Goal: Task Accomplishment & Management: Use online tool/utility

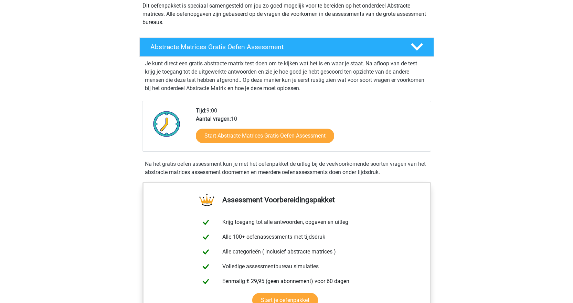
scroll to position [138, 0]
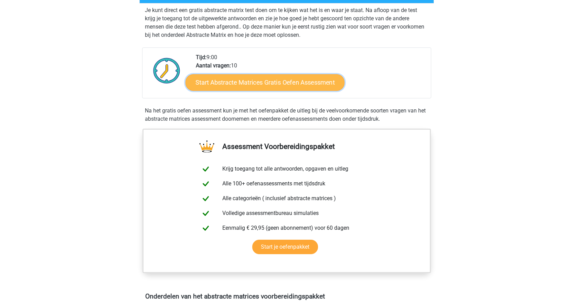
click at [249, 84] on link "Start Abstracte Matrices Gratis Oefen Assessment" at bounding box center [264, 82] width 159 height 17
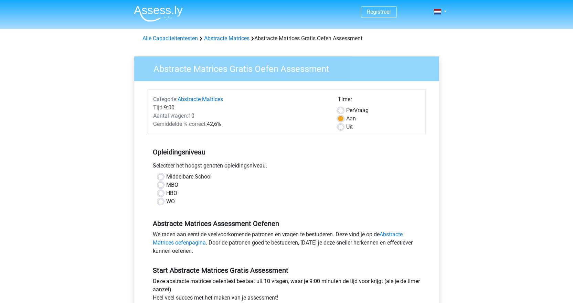
click at [159, 172] on div "Selecteer het hoogst genoten opleidingsniveau." at bounding box center [287, 167] width 278 height 11
click at [166, 175] on label "Middelbare School" at bounding box center [188, 177] width 45 height 8
click at [161, 175] on input "Middelbare School" at bounding box center [161, 176] width 6 height 7
radio input "true"
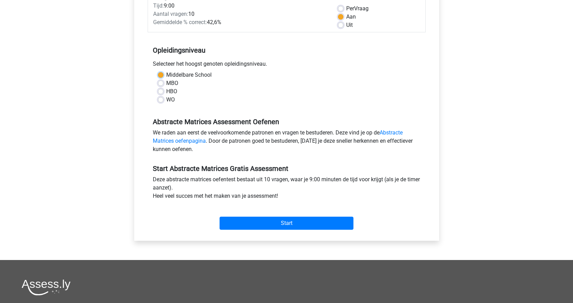
scroll to position [172, 0]
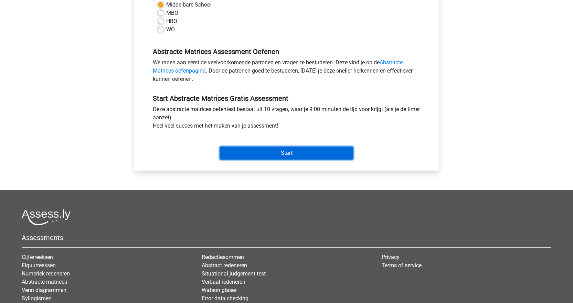
click at [274, 152] on input "Start" at bounding box center [286, 153] width 134 height 13
